Goal: Information Seeking & Learning: Find specific page/section

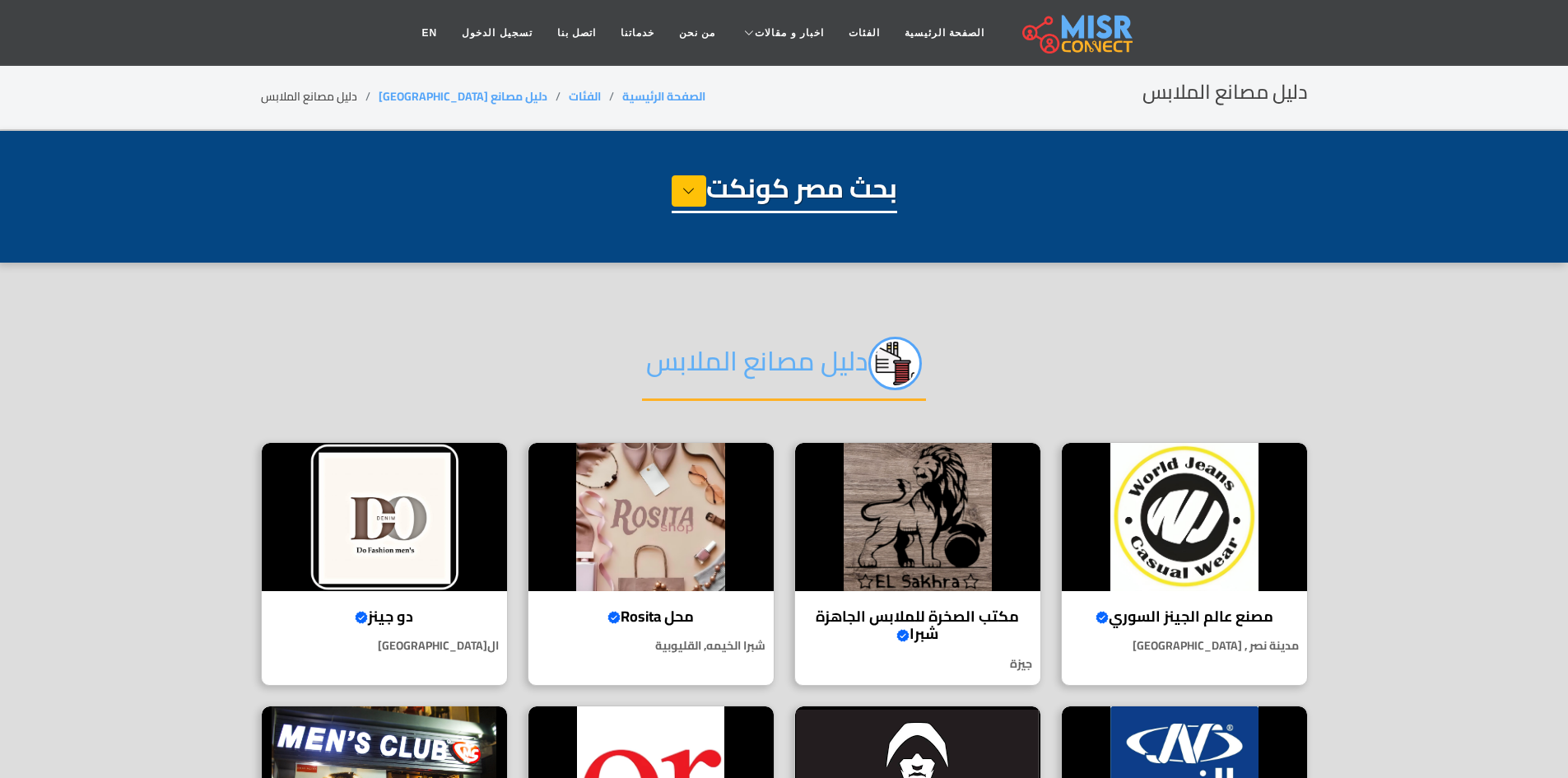
select select "**********"
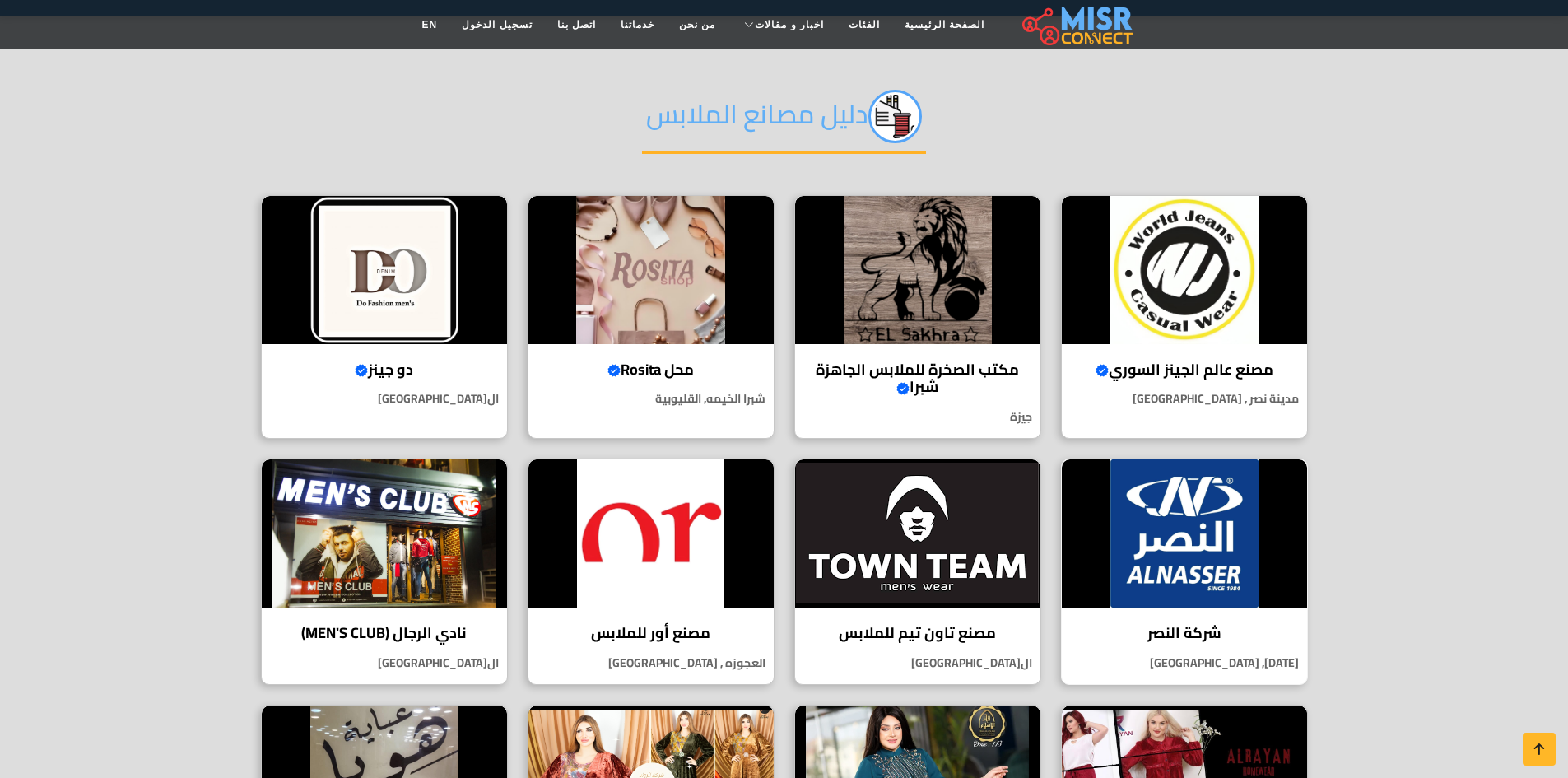
scroll to position [329, 0]
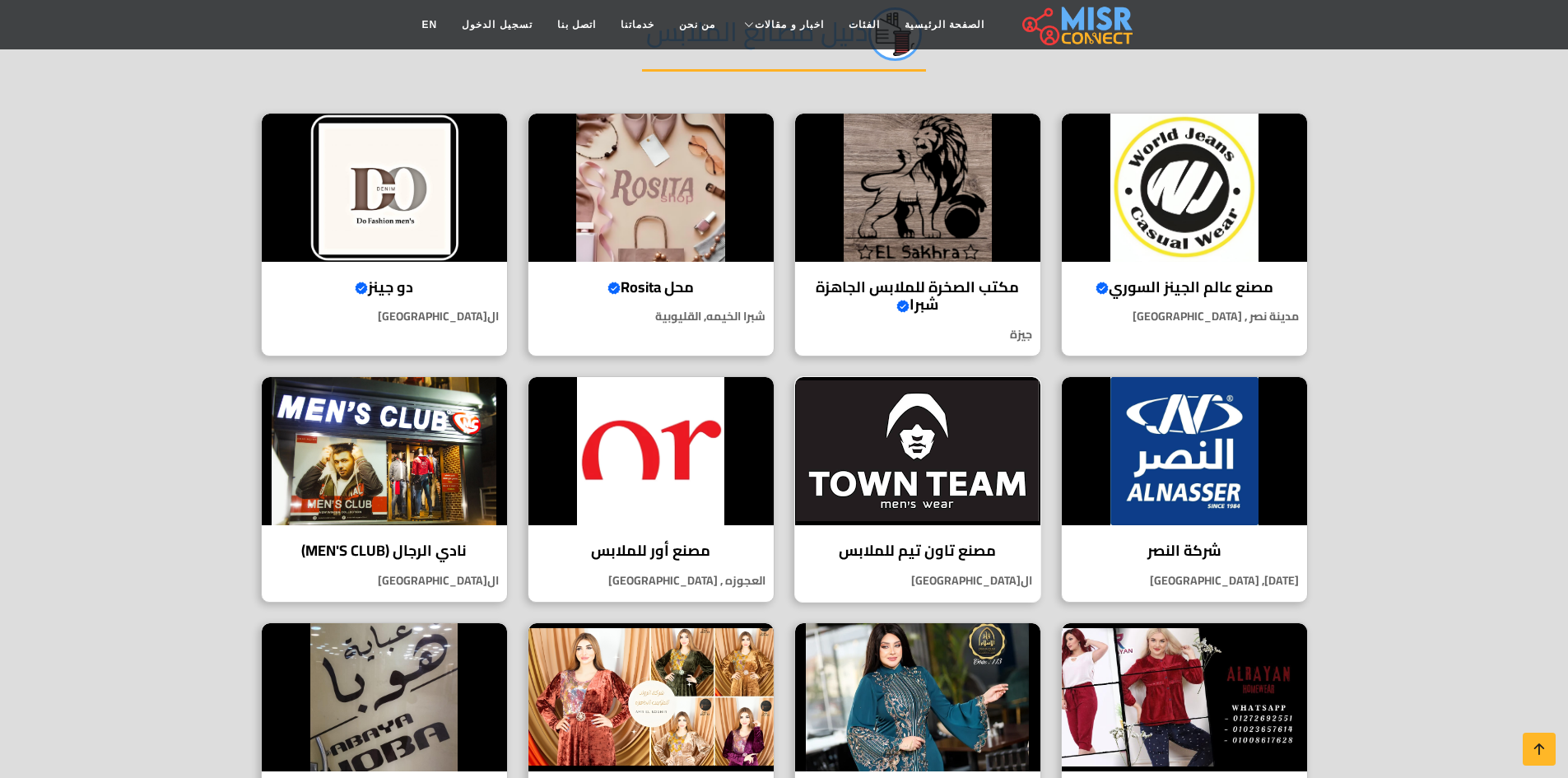
click at [996, 439] on img at bounding box center [918, 451] width 246 height 148
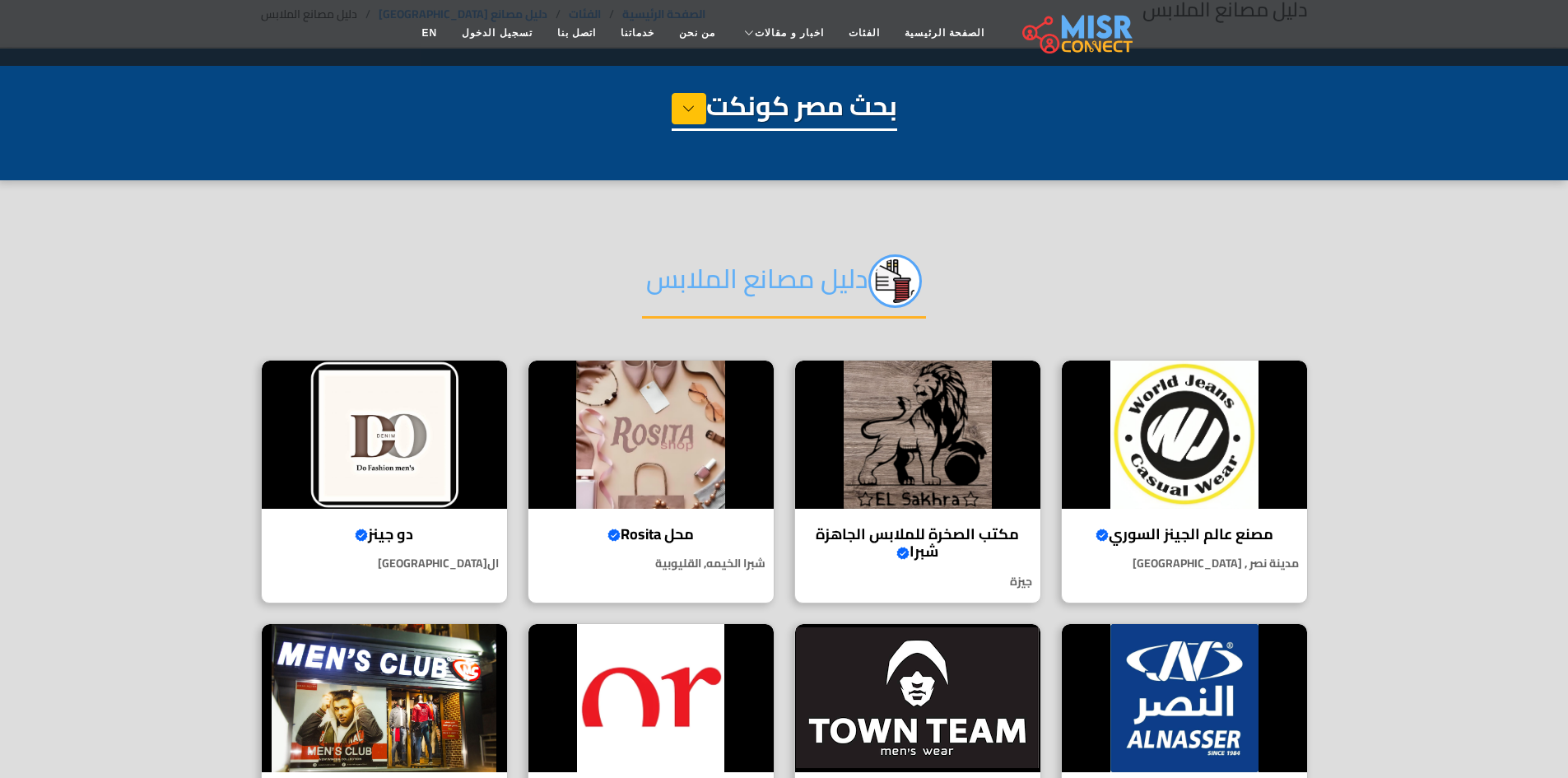
scroll to position [0, 0]
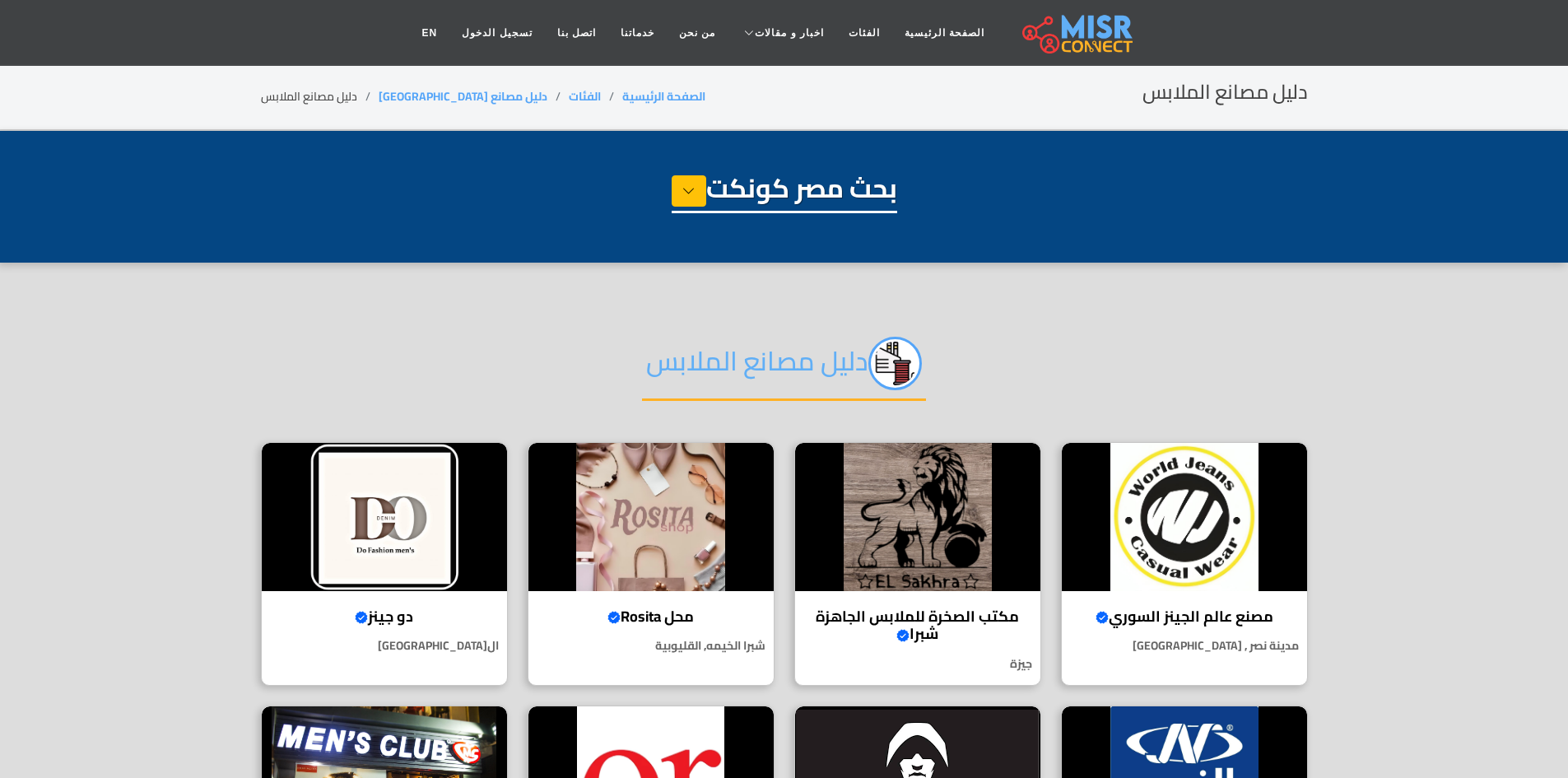
click at [1063, 35] on img at bounding box center [1077, 33] width 110 height 41
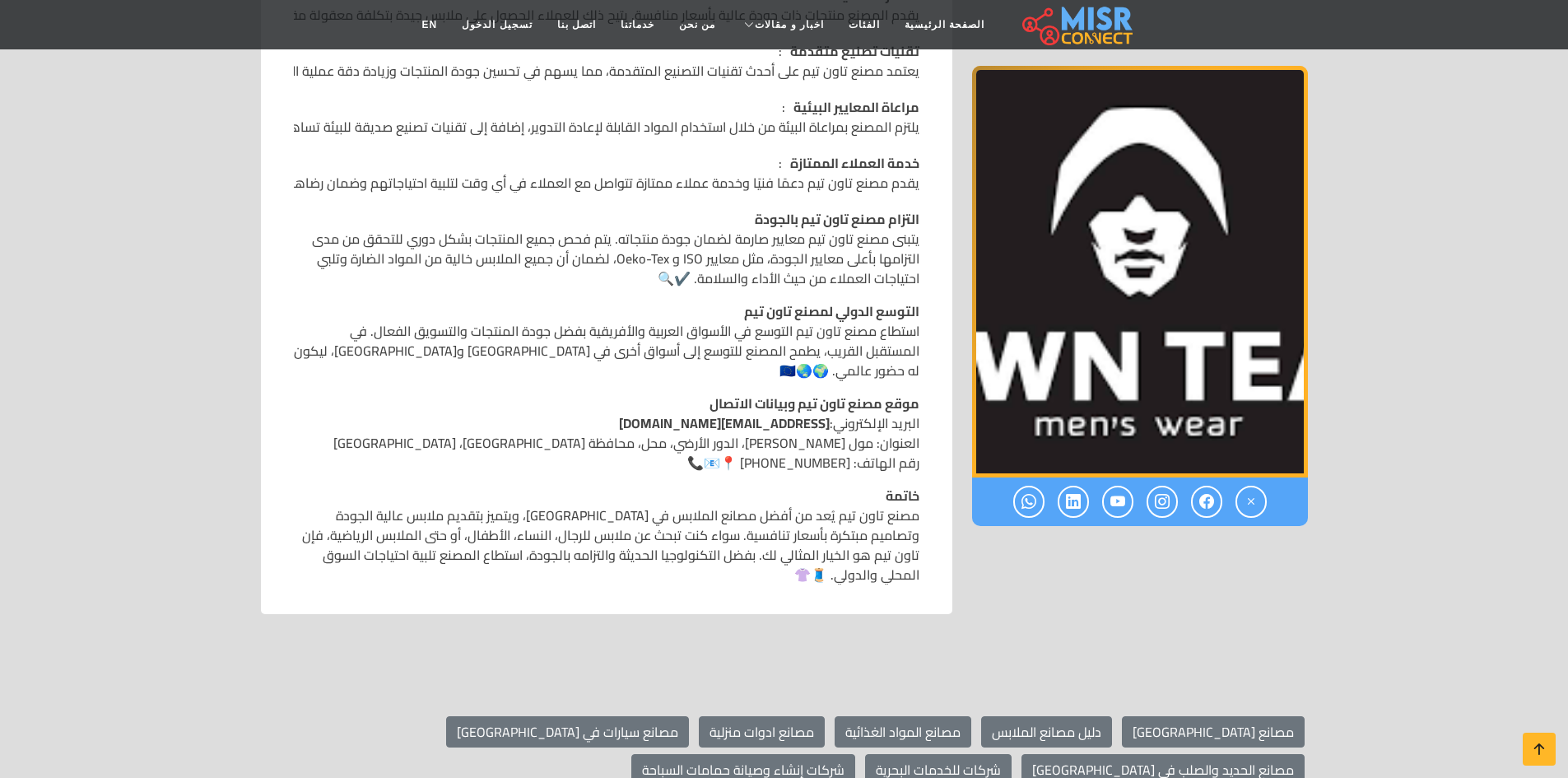
scroll to position [1399, 0]
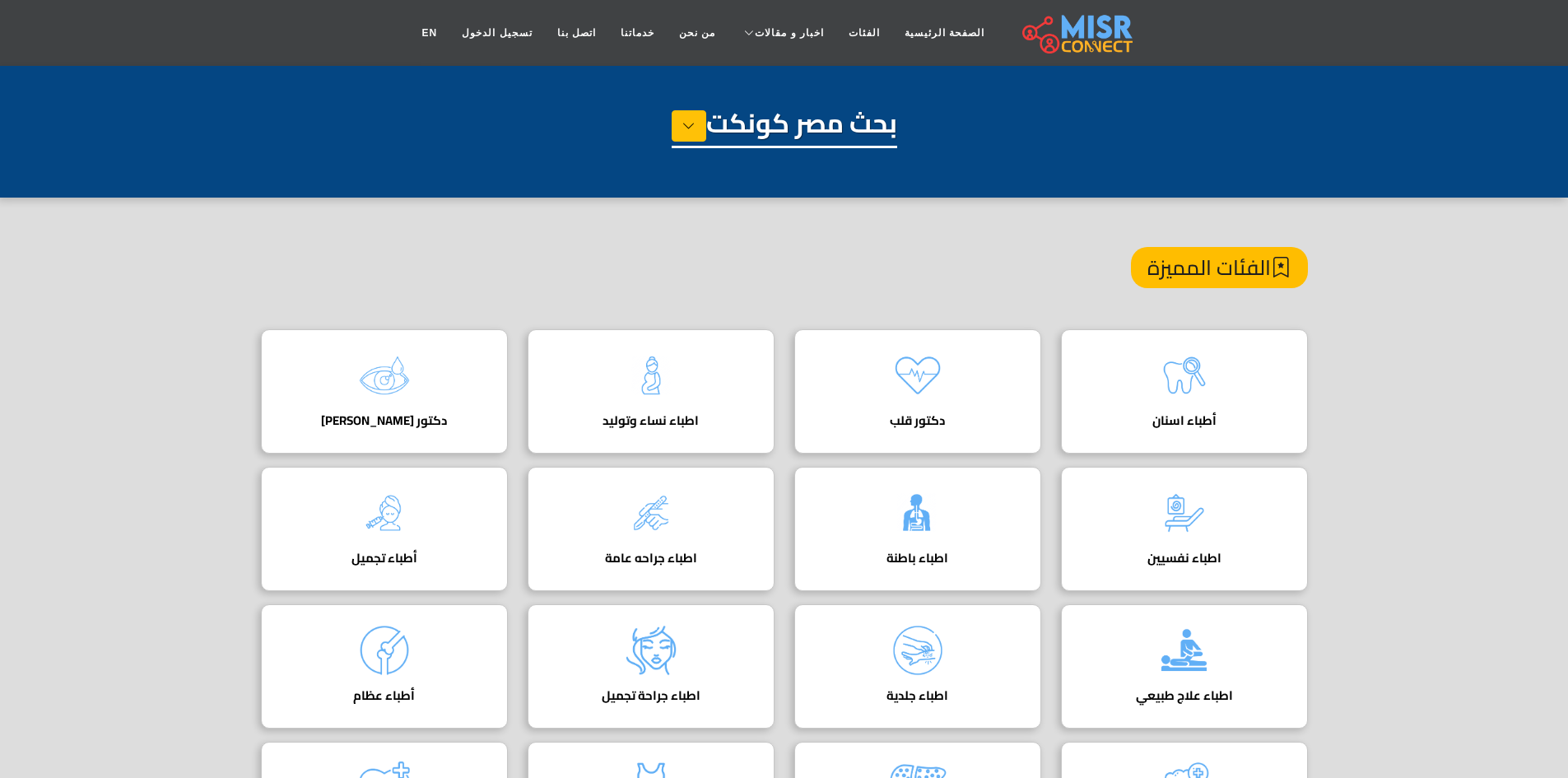
scroll to position [83, 0]
